Goal: Task Accomplishment & Management: Use online tool/utility

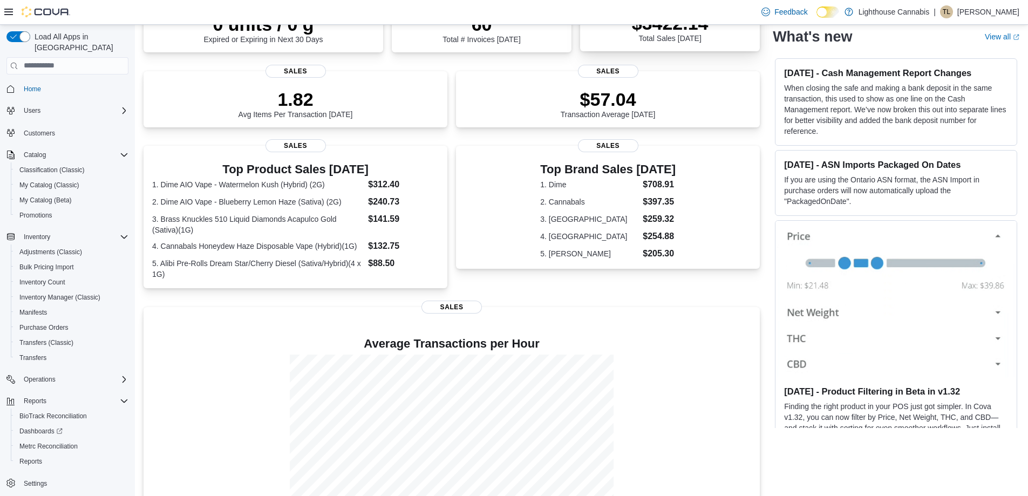
scroll to position [247, 0]
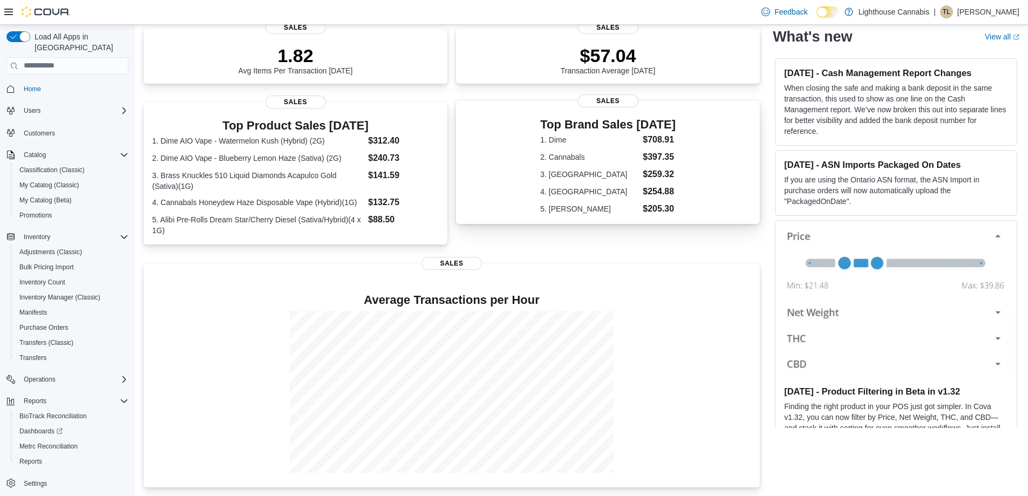
click at [626, 183] on dl "1. Dime $708.91 2. Cannabals $397.35 3. Nanticoke $259.32 4. Eureka $254.88 5. …" at bounding box center [607, 174] width 135 height 82
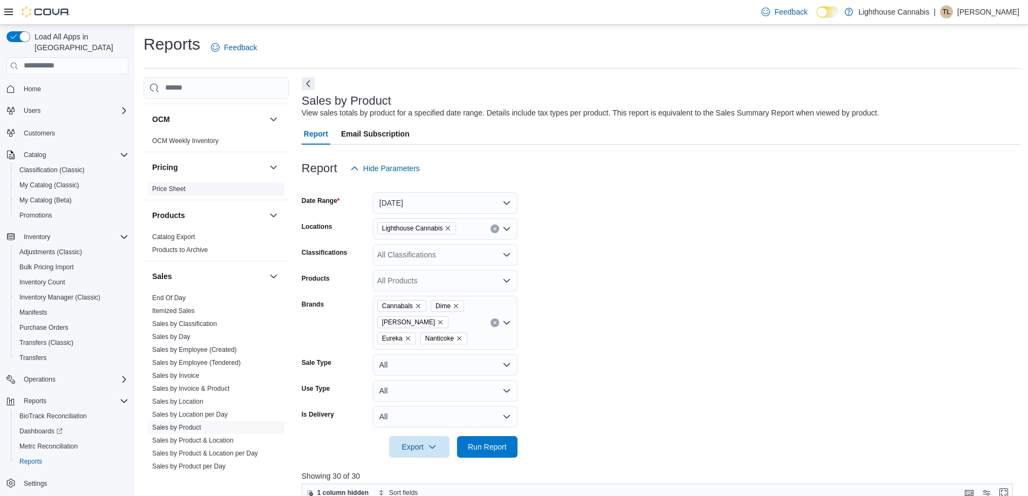
scroll to position [593, 0]
click at [168, 307] on link "Itemized Sales" at bounding box center [173, 307] width 43 height 8
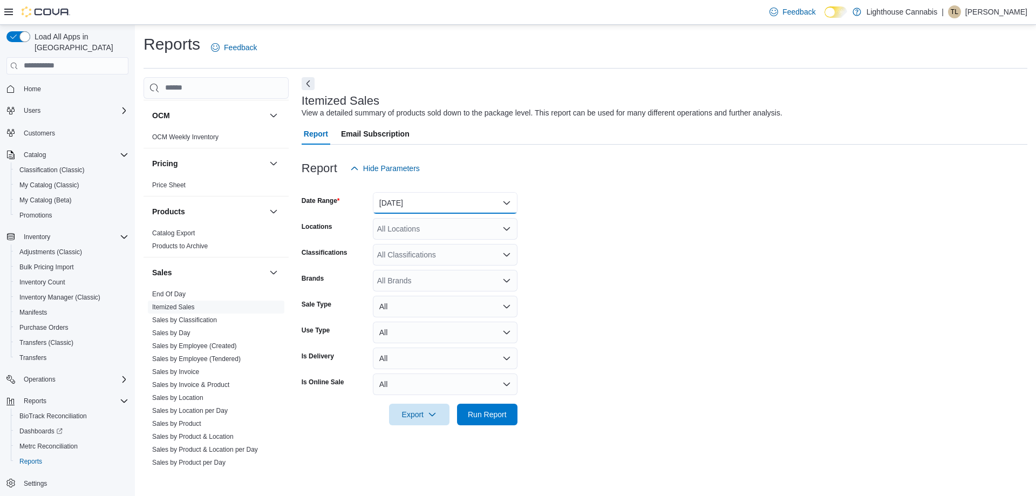
click at [493, 206] on button "Yesterday" at bounding box center [445, 203] width 145 height 22
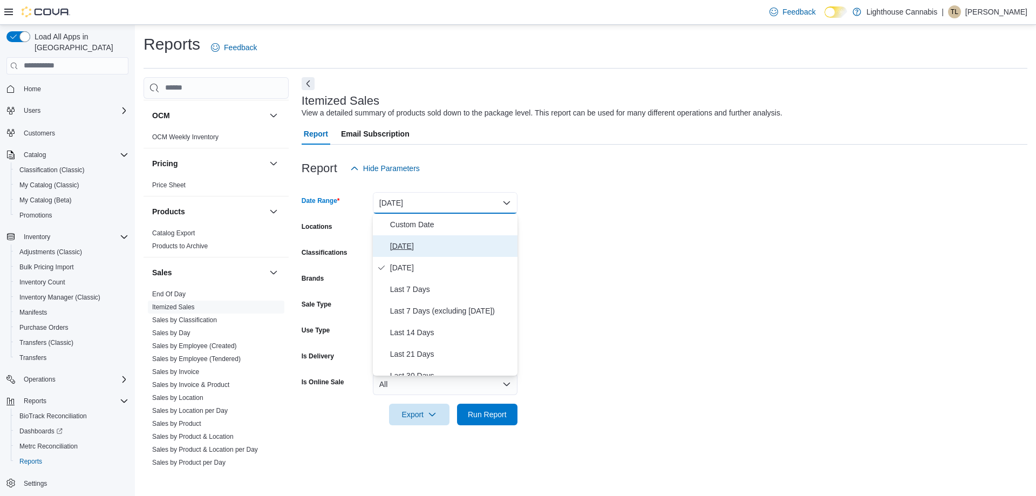
click at [434, 251] on span "[DATE]" at bounding box center [451, 246] width 123 height 13
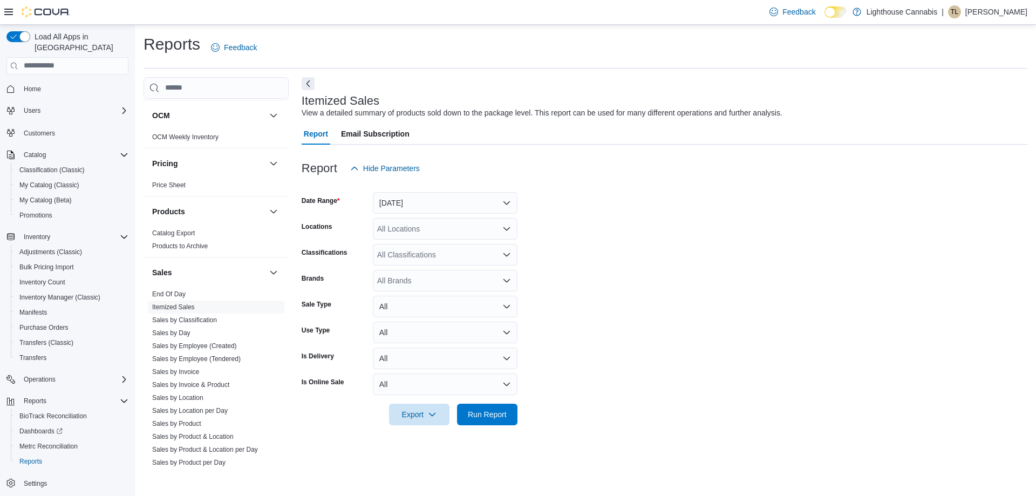
click at [571, 282] on form "Date Range Today Locations All Locations Classifications All Classifications Br…" at bounding box center [665, 302] width 726 height 246
click at [480, 409] on span "Run Report" at bounding box center [487, 413] width 39 height 11
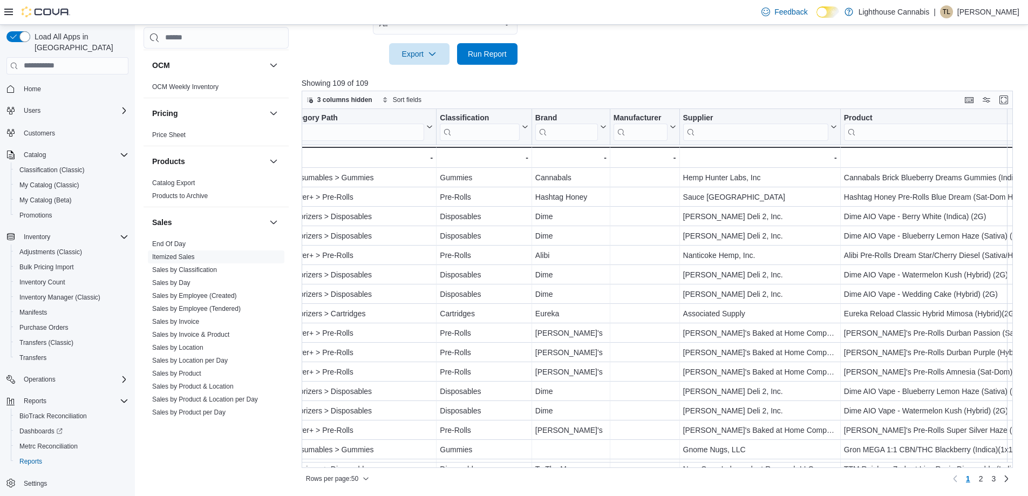
scroll to position [0, 1042]
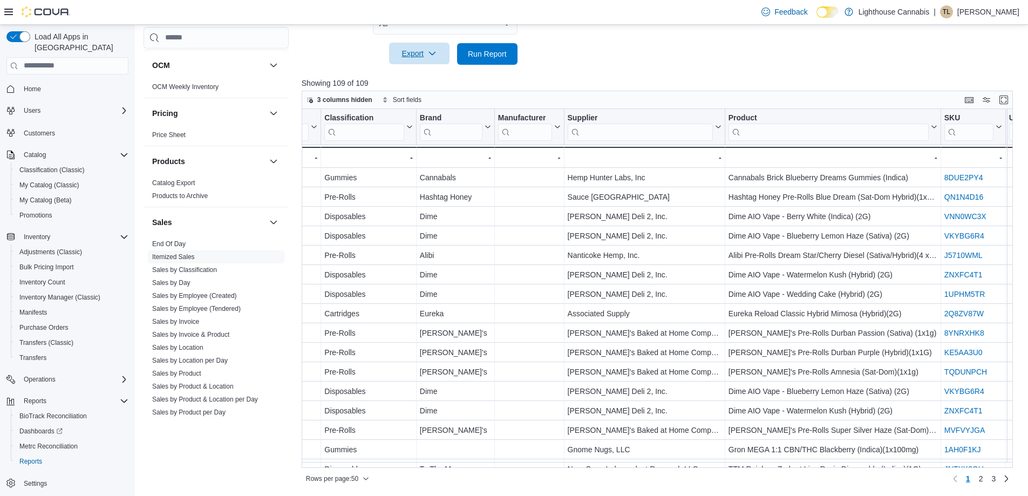
click at [429, 56] on icon "button" at bounding box center [432, 53] width 9 height 9
click at [427, 74] on span "Export to Excel" at bounding box center [421, 75] width 49 height 9
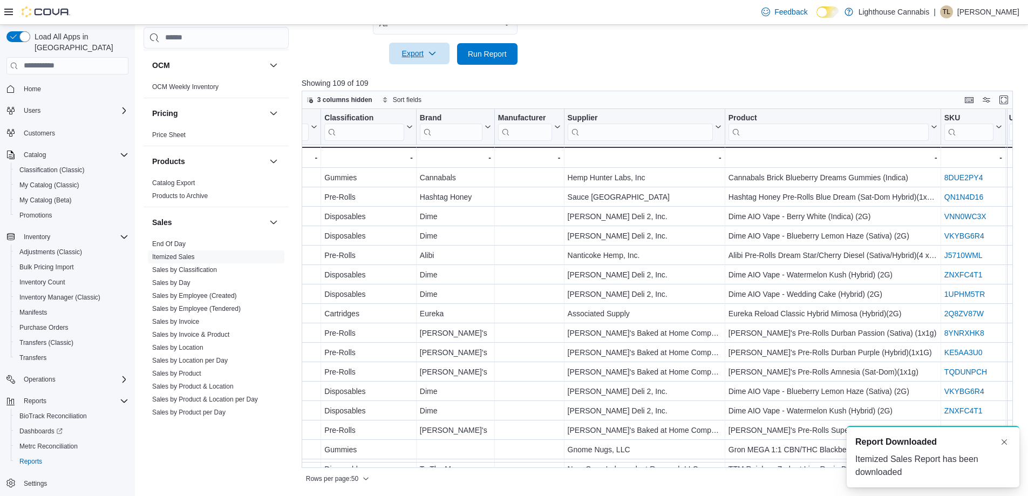
scroll to position [0, 0]
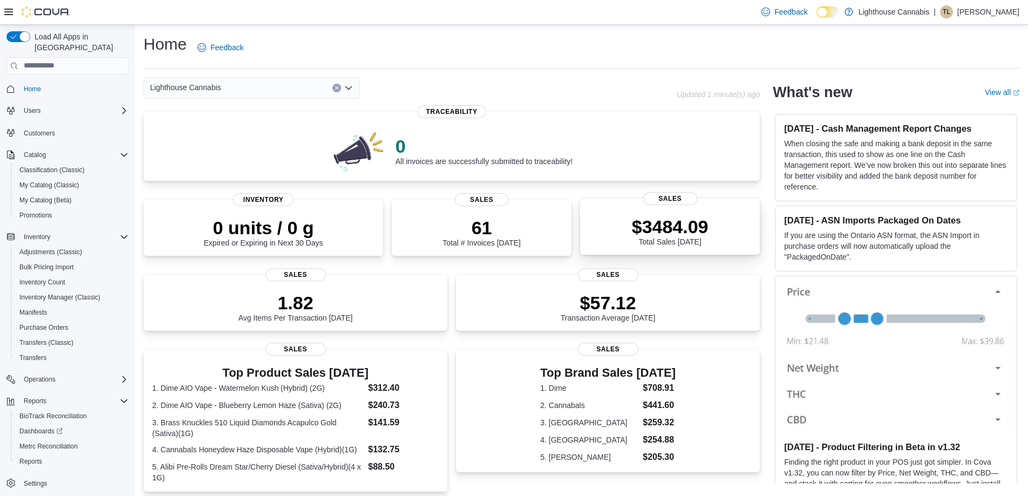
click at [634, 238] on div "$3484.09 Total Sales [DATE]" at bounding box center [670, 228] width 162 height 35
